Goal: Task Accomplishment & Management: Manage account settings

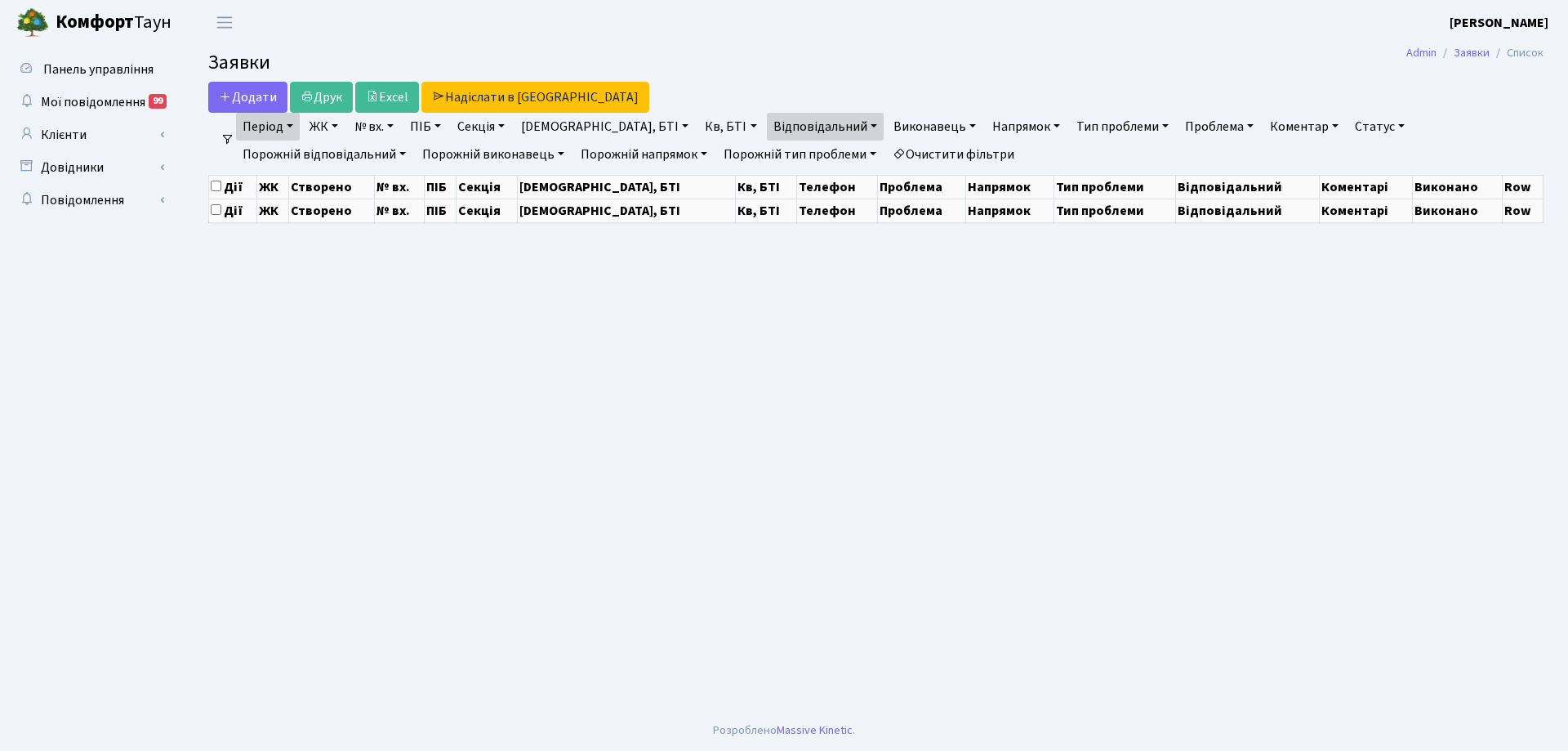
select select "25"
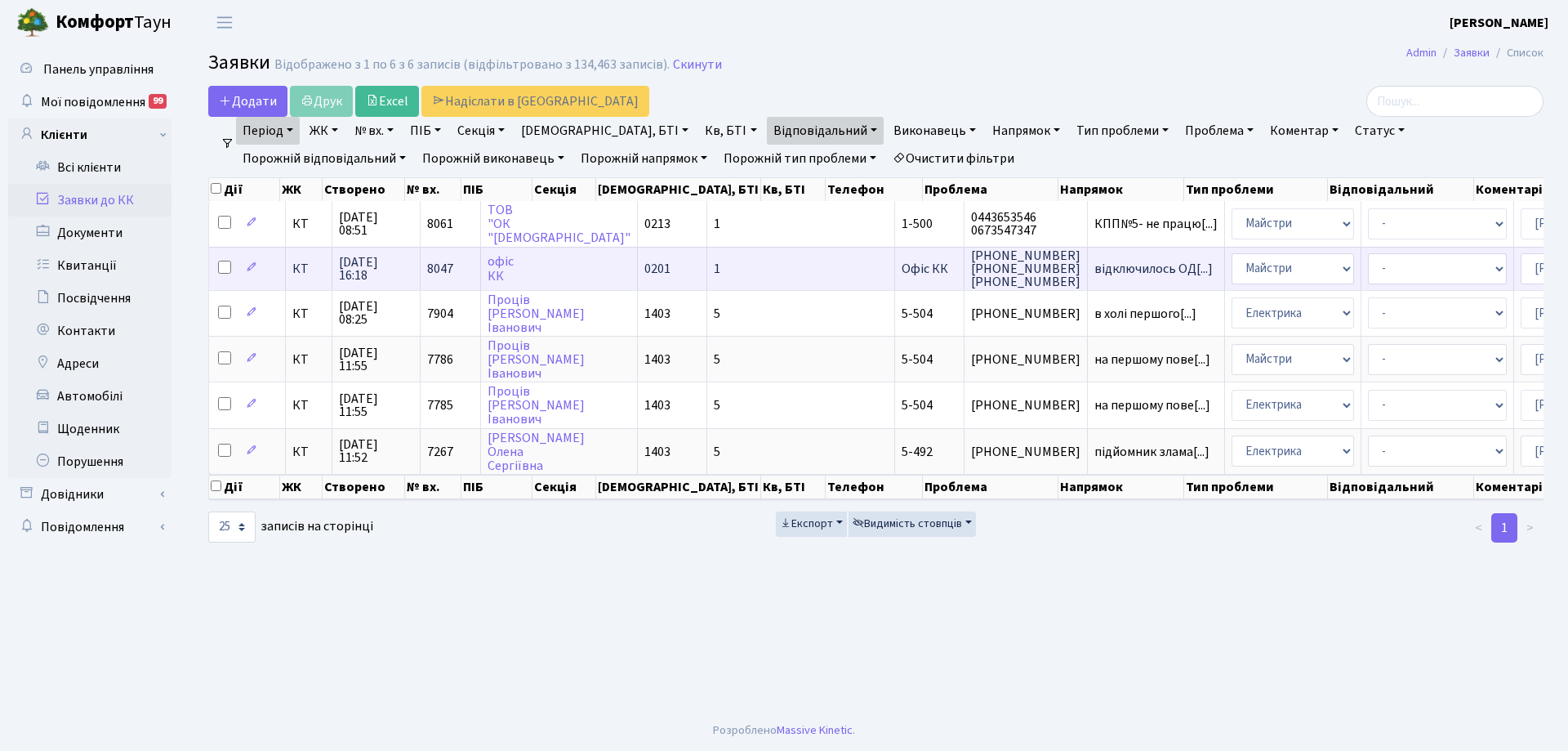
click at [707, 268] on td "1" at bounding box center [801, 268] width 188 height 43
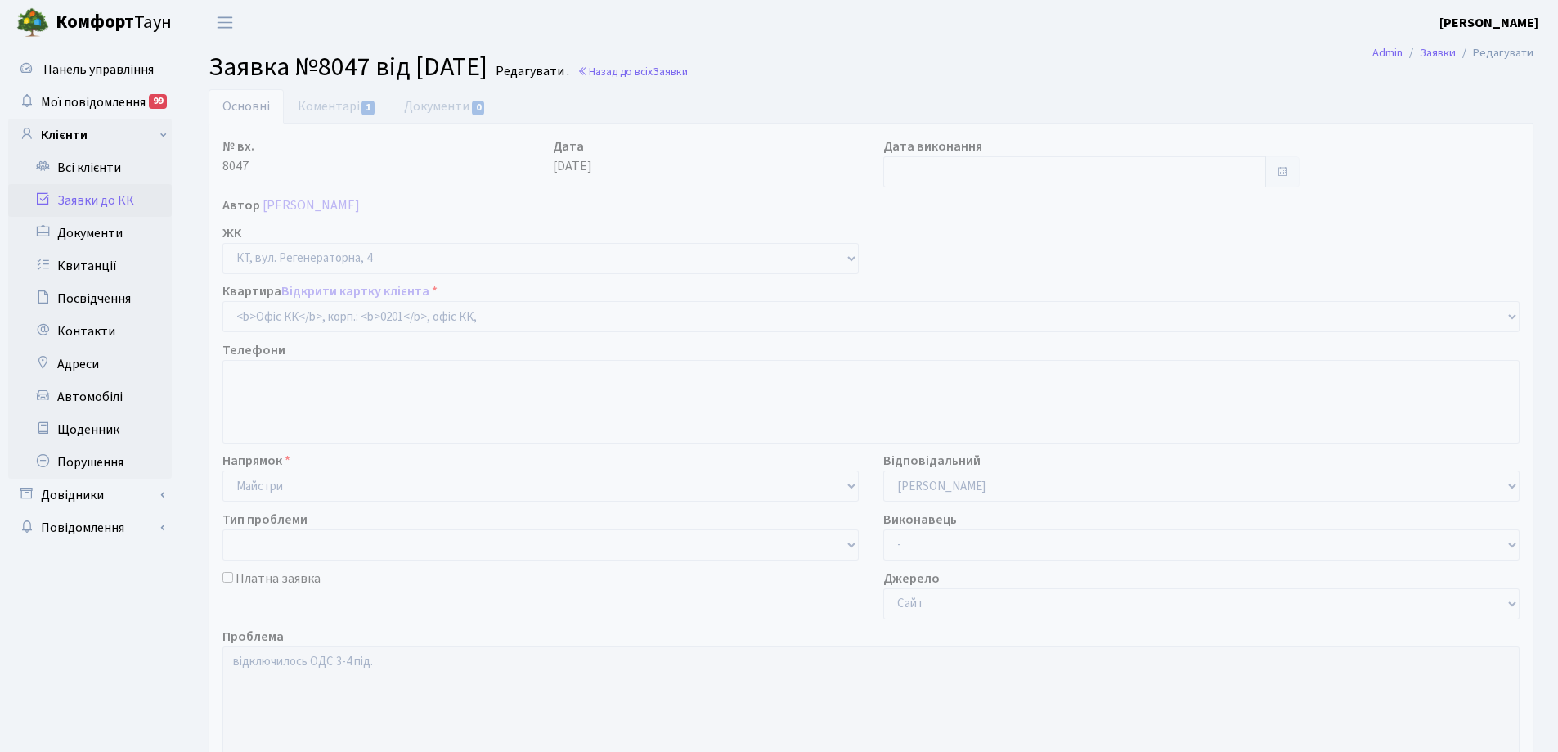
select select "4"
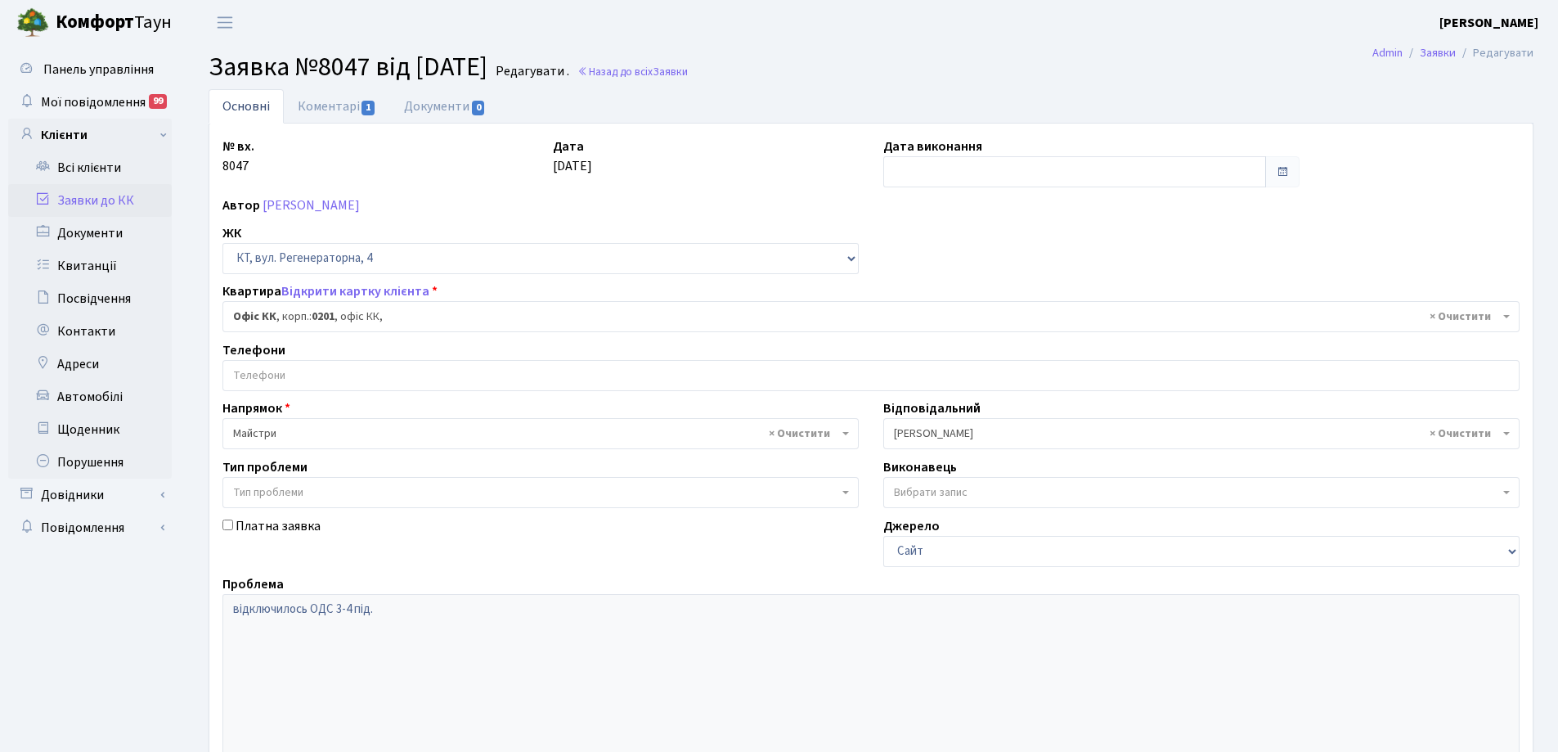
drag, startPoint x: 1279, startPoint y: 174, endPoint x: 1270, endPoint y: 173, distance: 9.0
click at [1278, 173] on span at bounding box center [1282, 171] width 13 height 13
click at [1149, 180] on input "text" at bounding box center [1074, 171] width 383 height 31
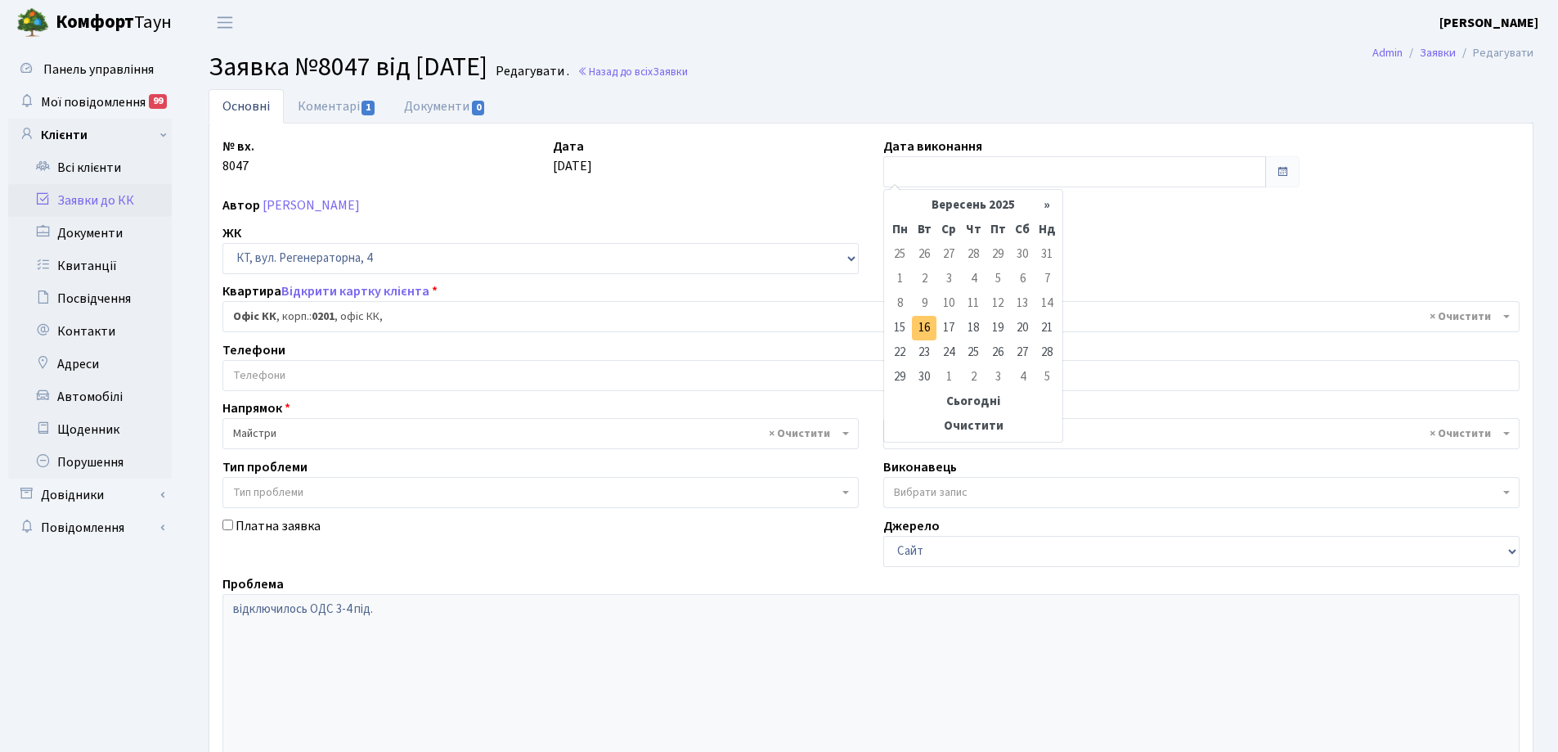
click at [928, 328] on td "16" at bounding box center [924, 328] width 25 height 25
type input "[DATE]"
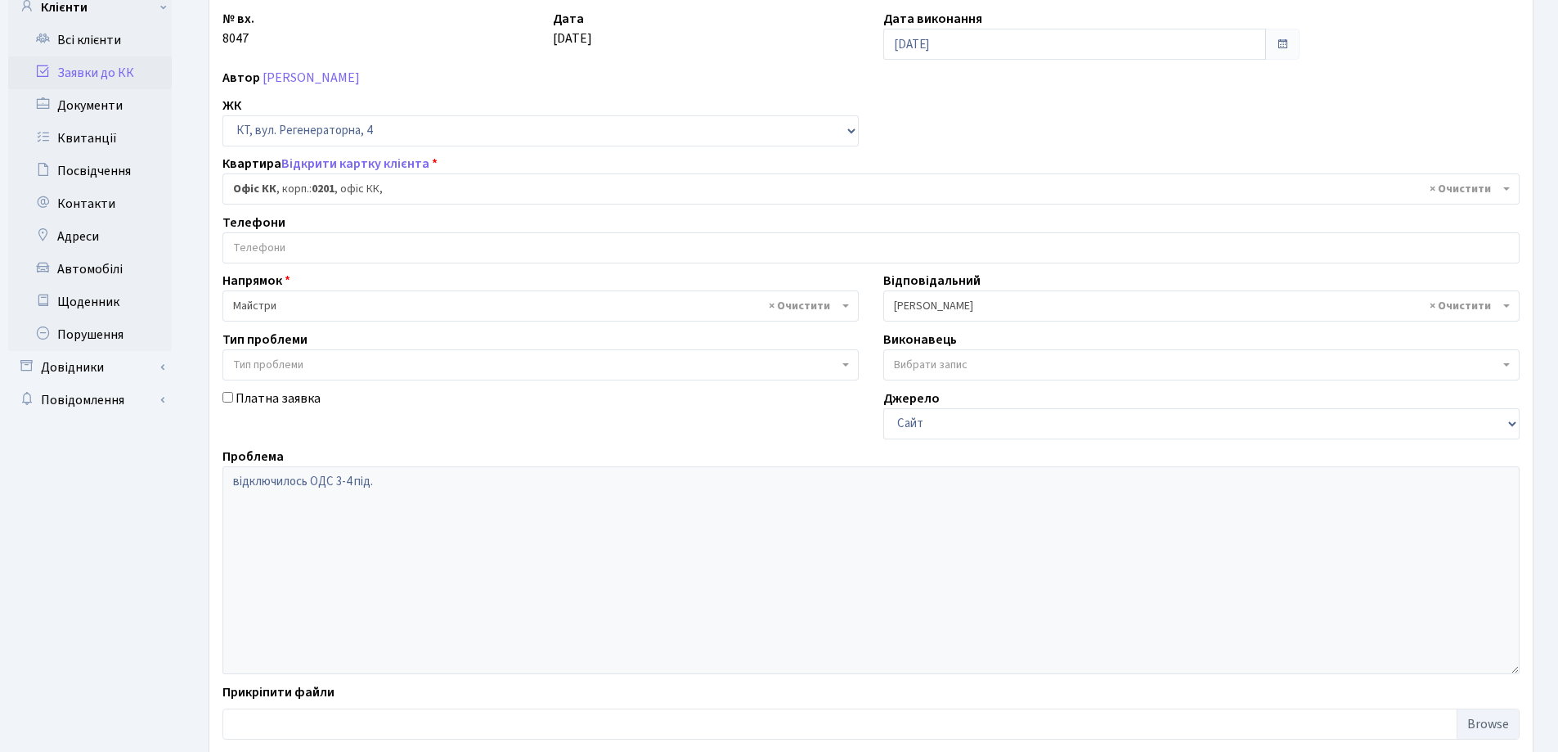
scroll to position [223, 0]
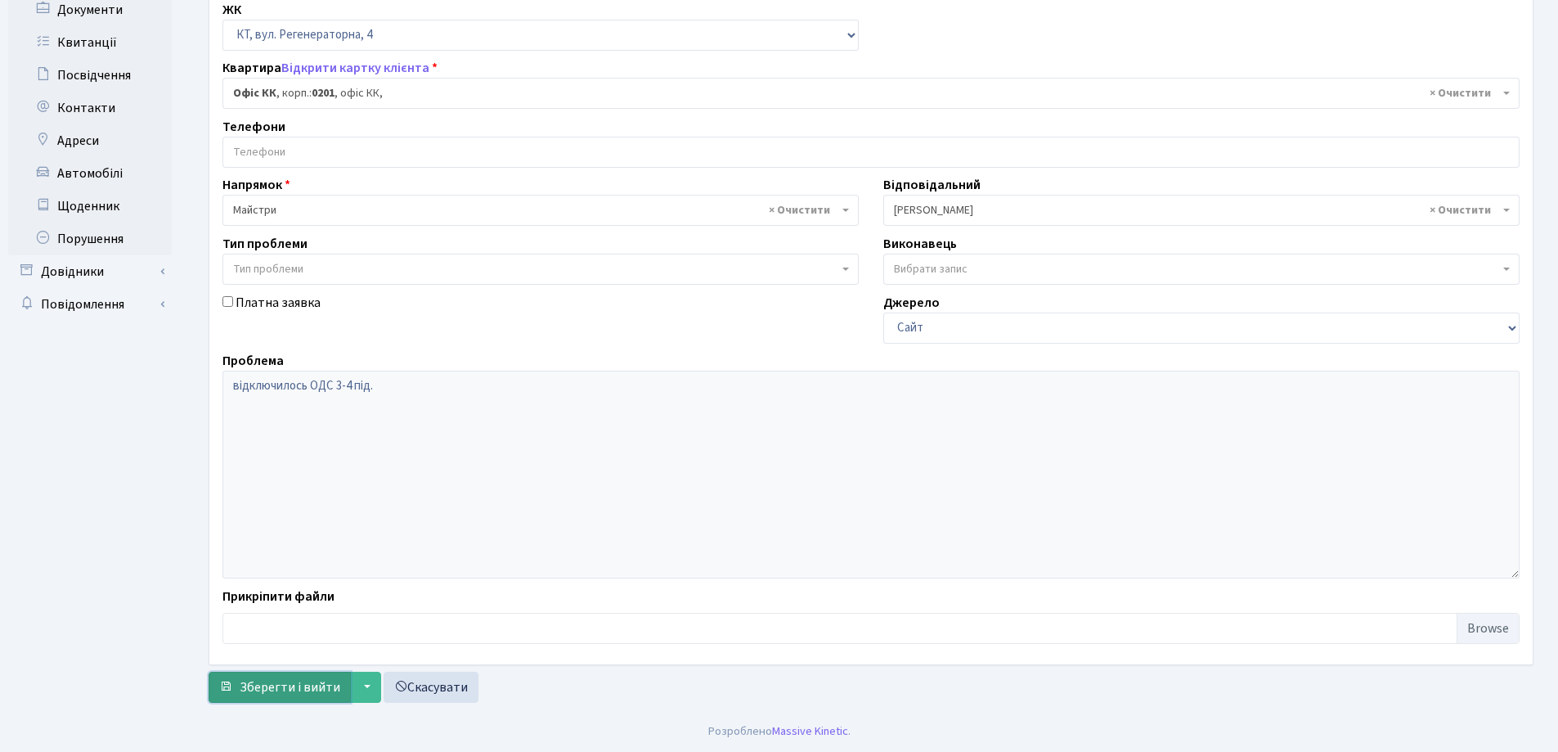
click at [321, 694] on span "Зберегти і вийти" at bounding box center [290, 687] width 101 height 18
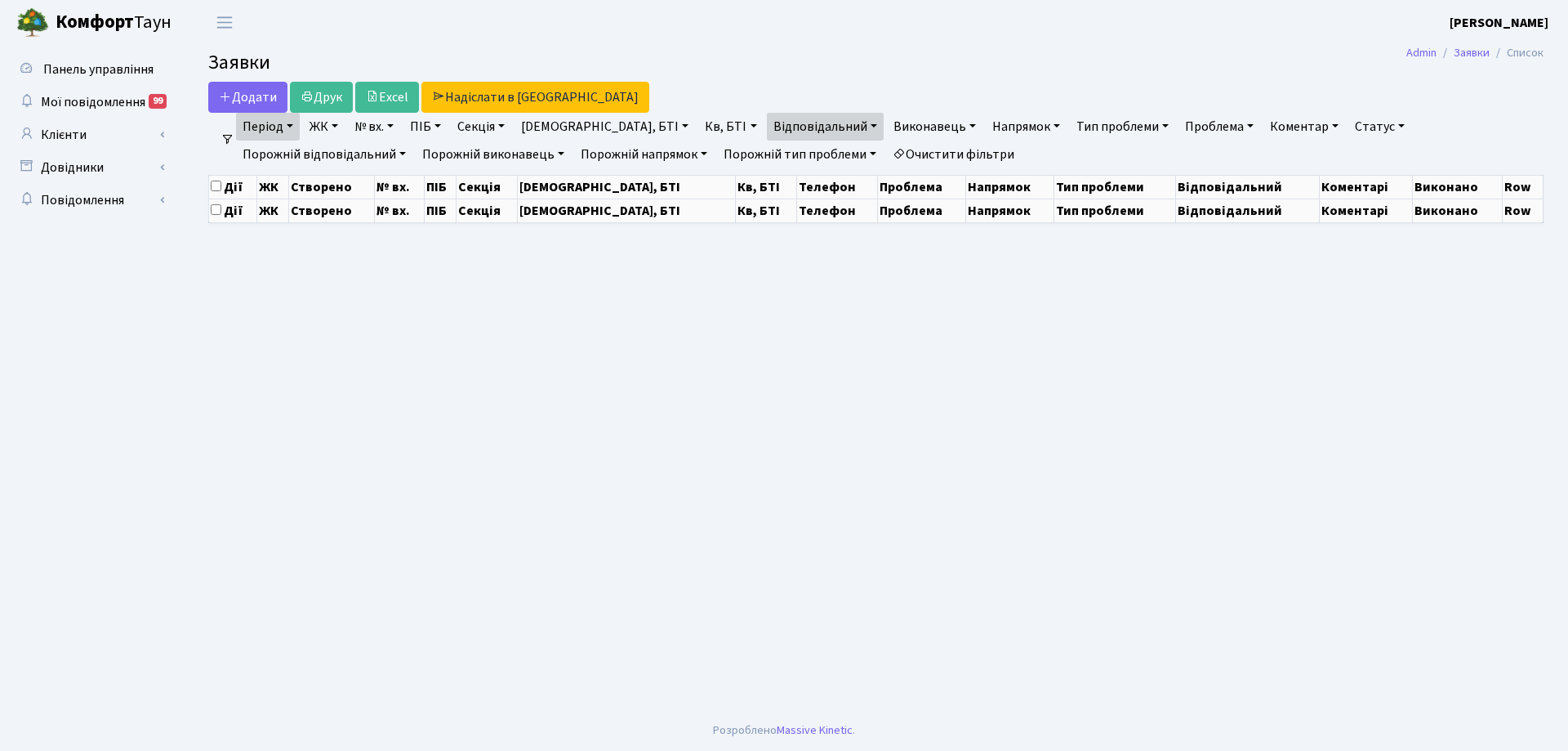
select select "25"
